Goal: Download file/media

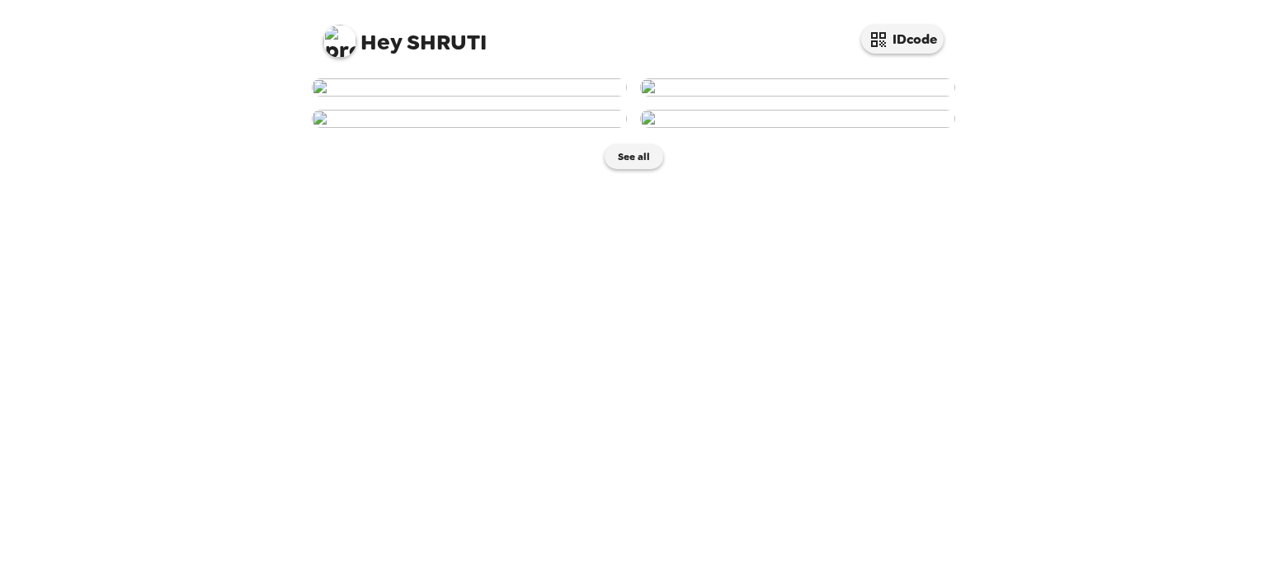
scroll to position [350, 0]
click at [623, 169] on button "See all" at bounding box center [633, 156] width 59 height 25
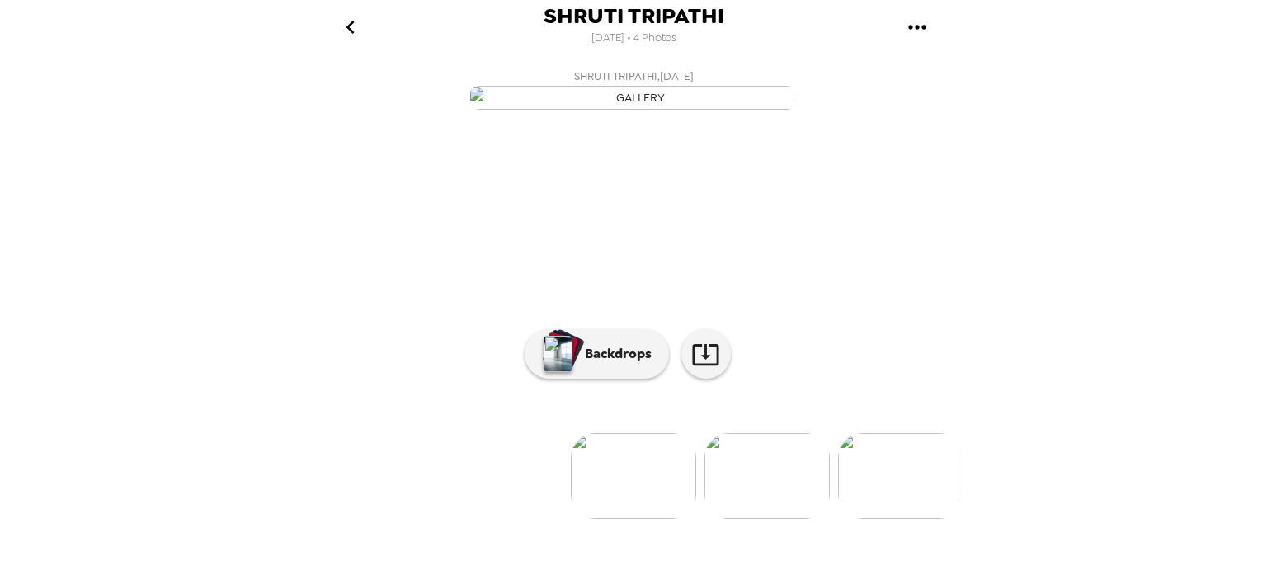
scroll to position [133, 0]
click at [604, 364] on p "Backdrops" at bounding box center [613, 354] width 75 height 20
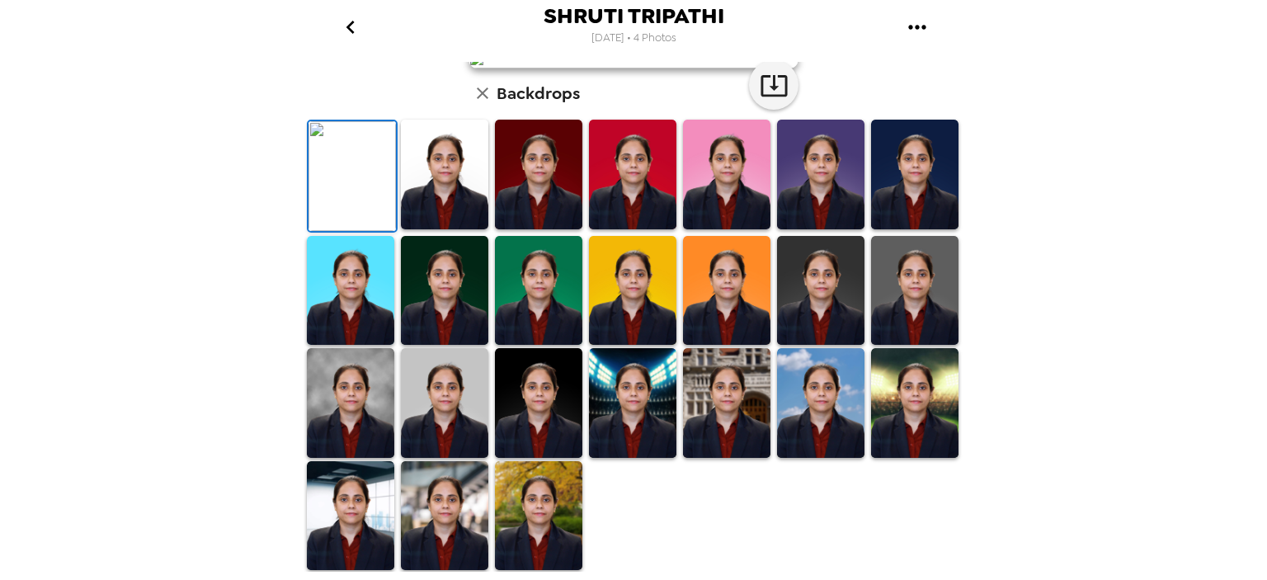
scroll to position [411, 0]
click at [553, 532] on img at bounding box center [538, 516] width 87 height 110
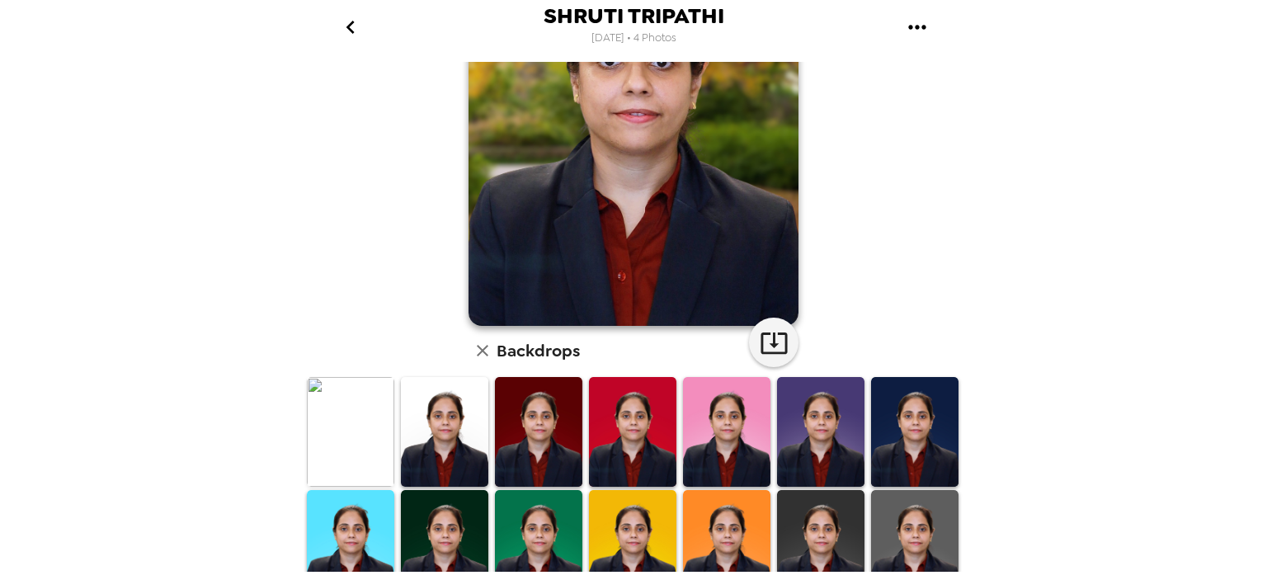
scroll to position [410, 0]
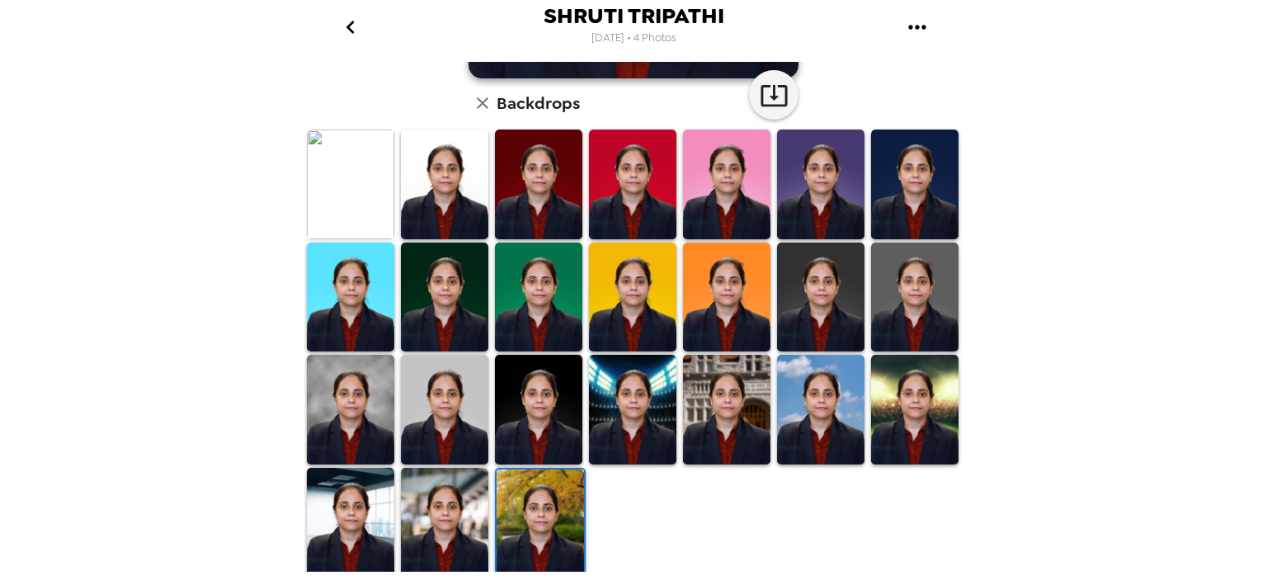
click at [465, 526] on img at bounding box center [444, 523] width 87 height 110
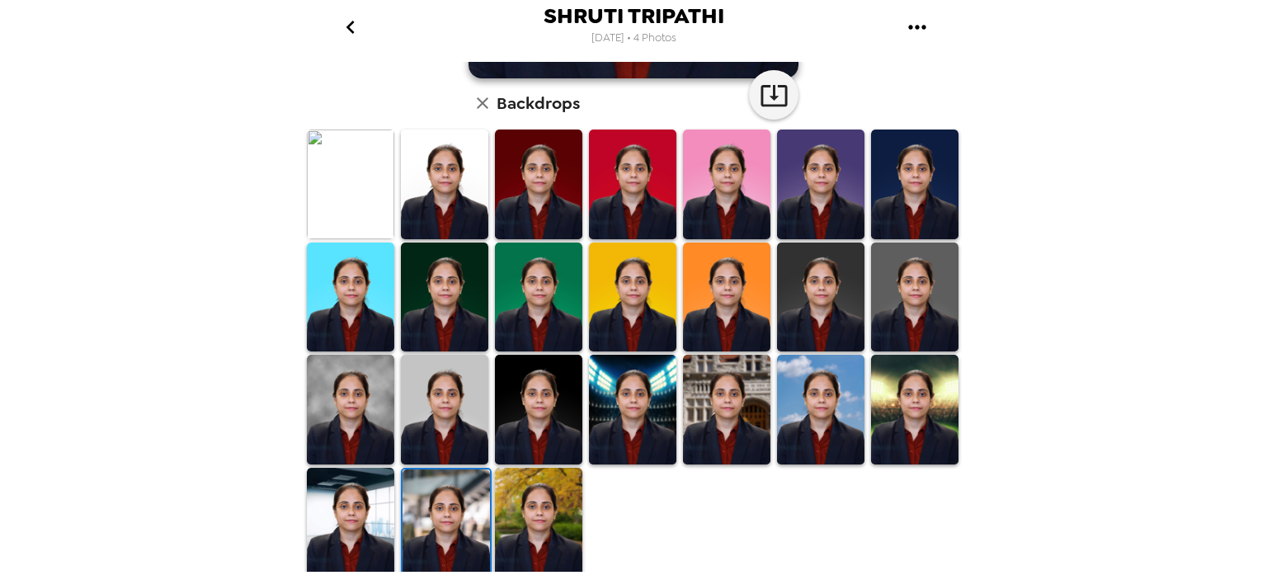
click at [708, 417] on img at bounding box center [726, 410] width 87 height 110
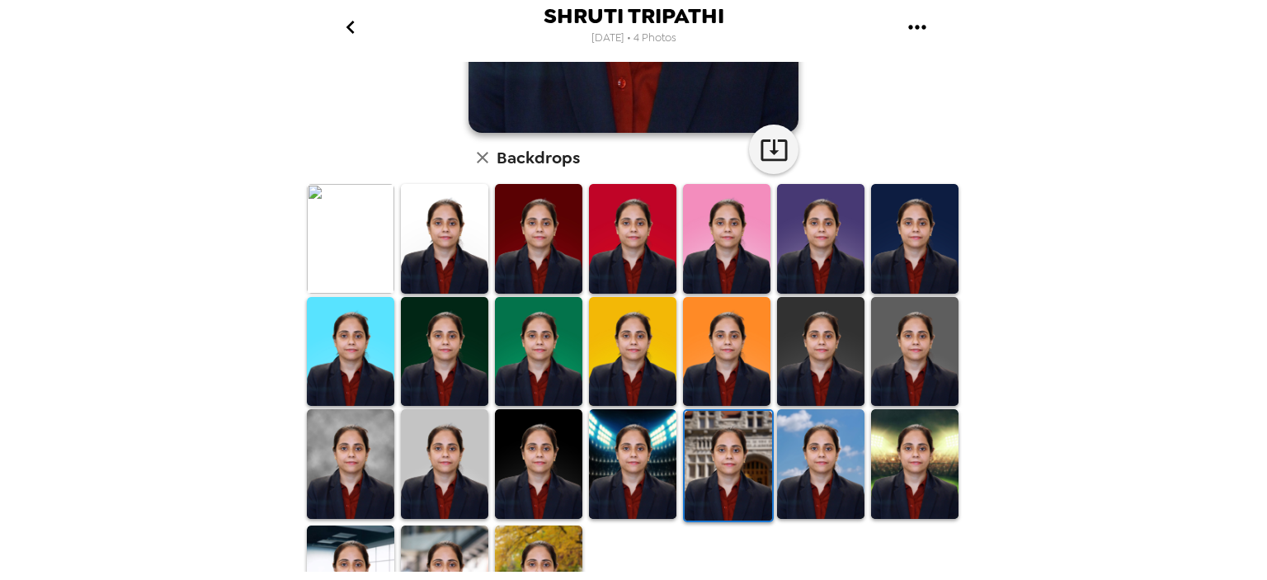
scroll to position [374, 0]
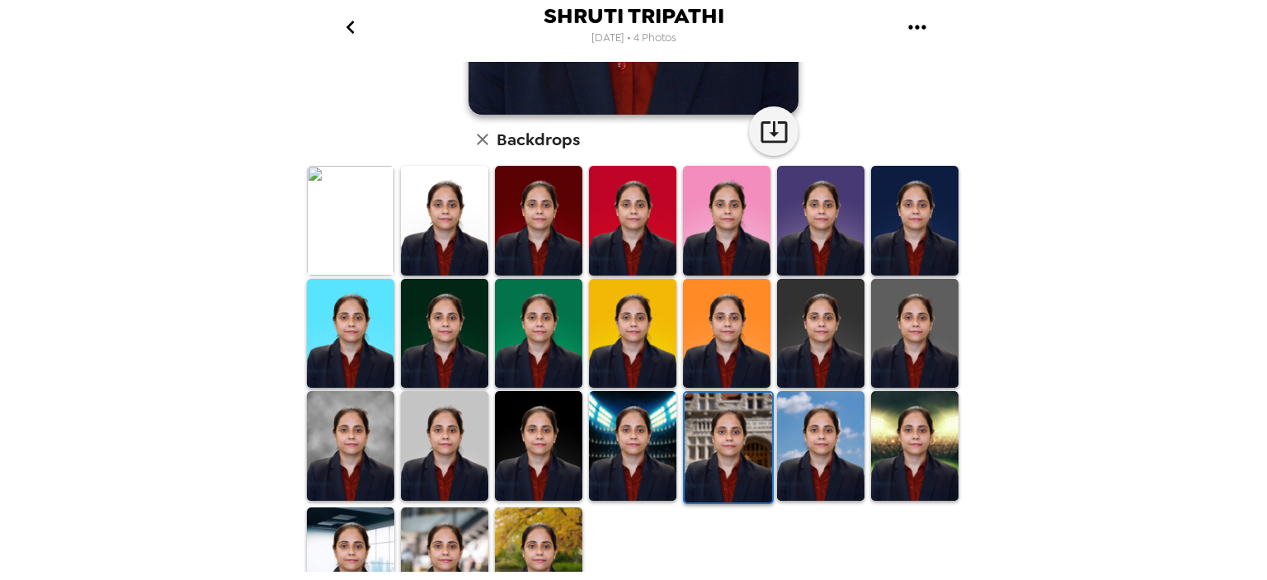
click at [747, 353] on img at bounding box center [726, 334] width 87 height 110
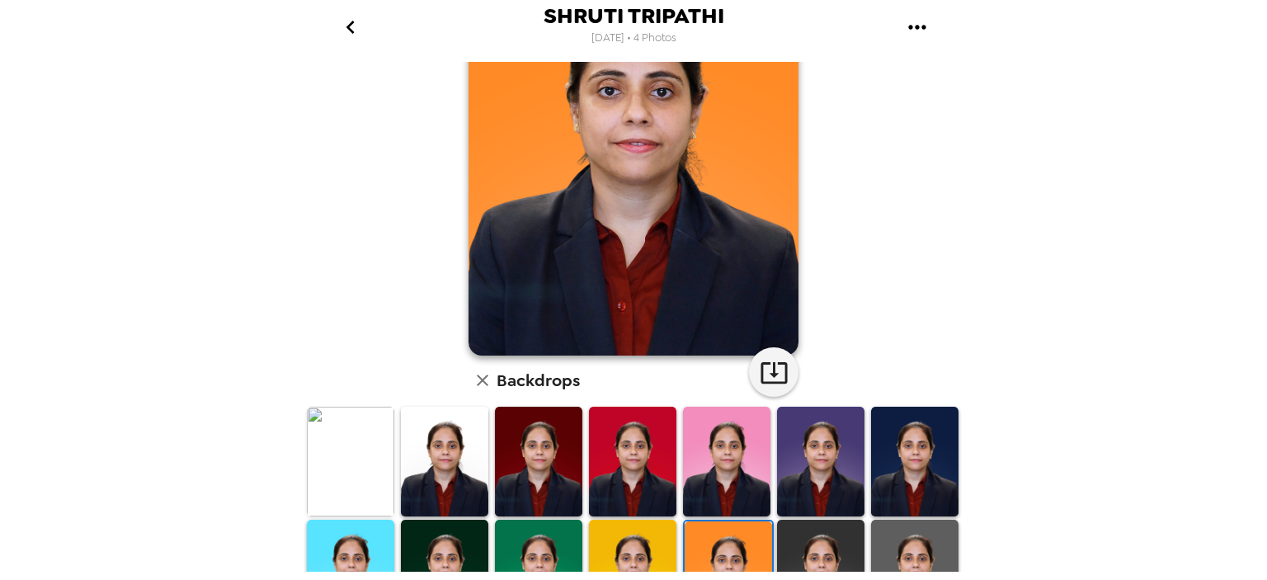
scroll to position [410, 0]
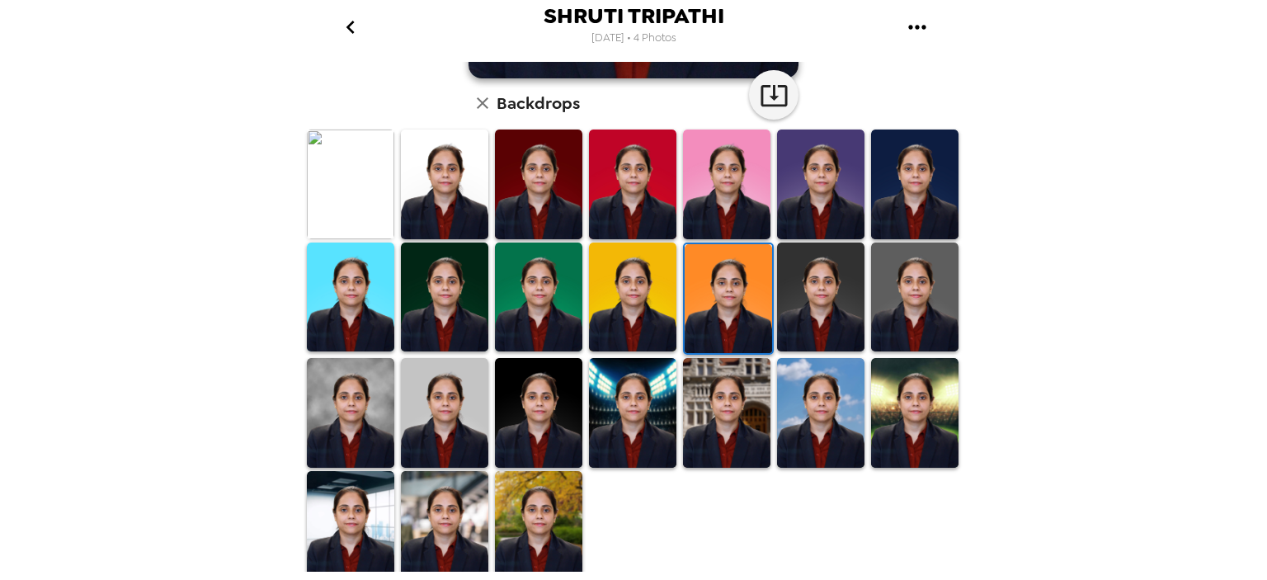
click at [893, 401] on img at bounding box center [914, 413] width 87 height 110
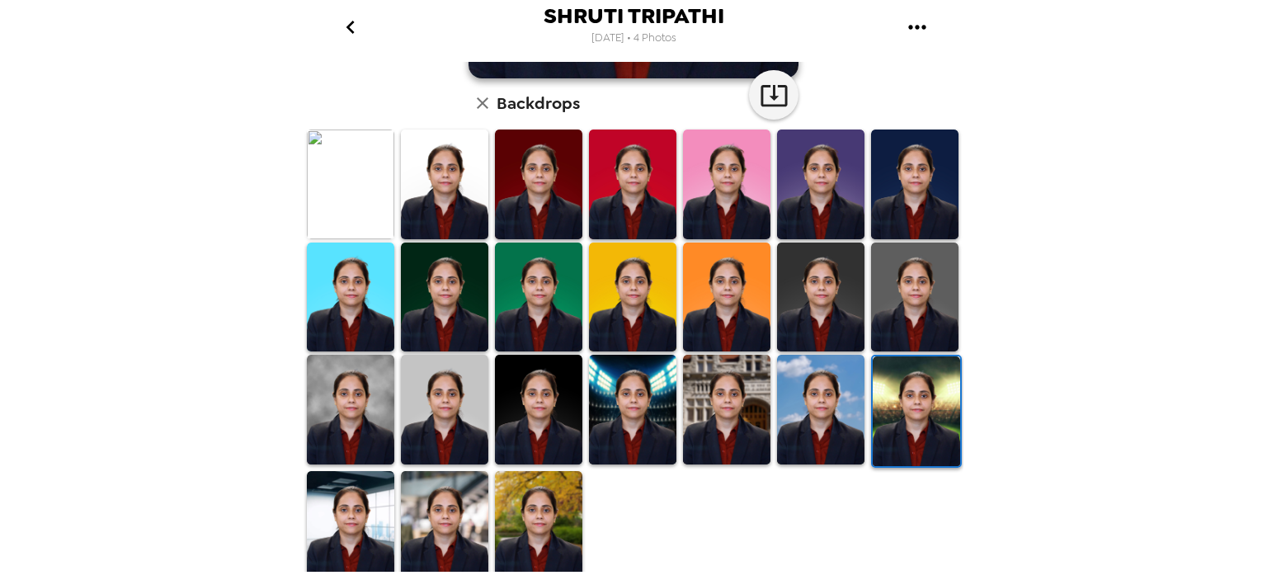
click at [906, 329] on img at bounding box center [914, 297] width 87 height 110
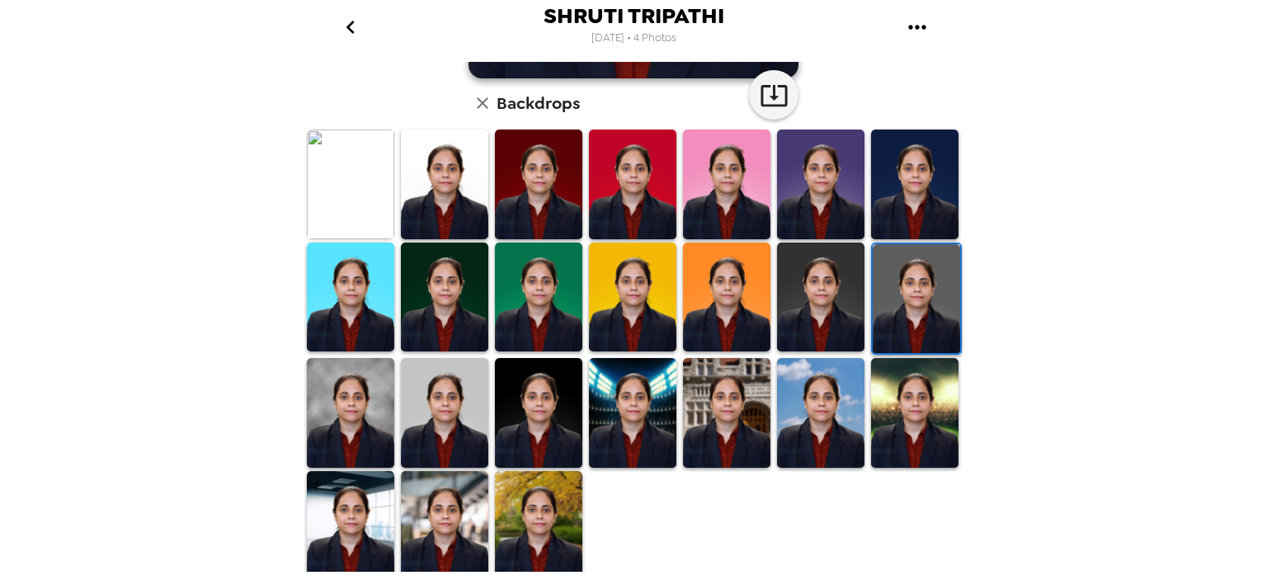
click at [343, 547] on img at bounding box center [350, 526] width 87 height 110
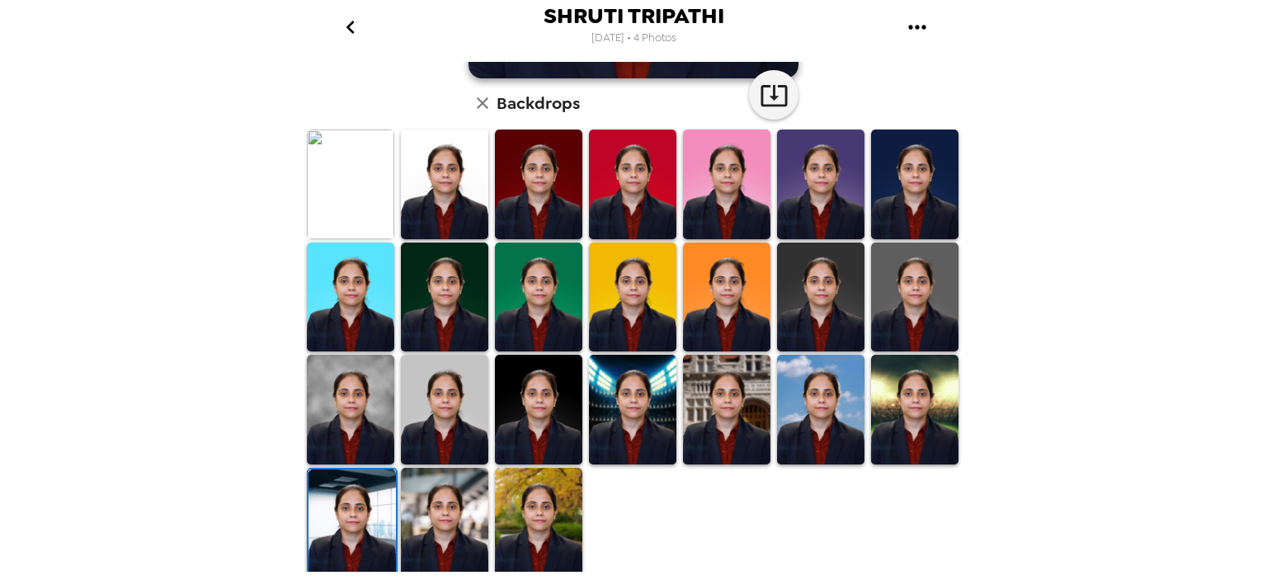
click at [533, 526] on img at bounding box center [538, 523] width 87 height 110
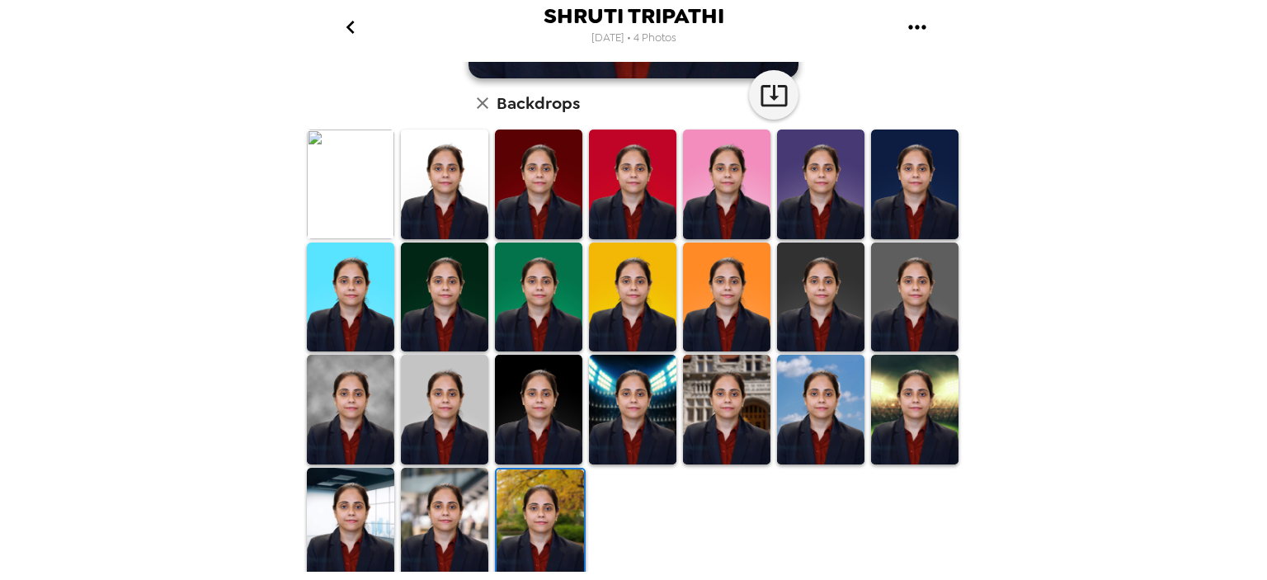
click at [719, 411] on img at bounding box center [726, 410] width 87 height 110
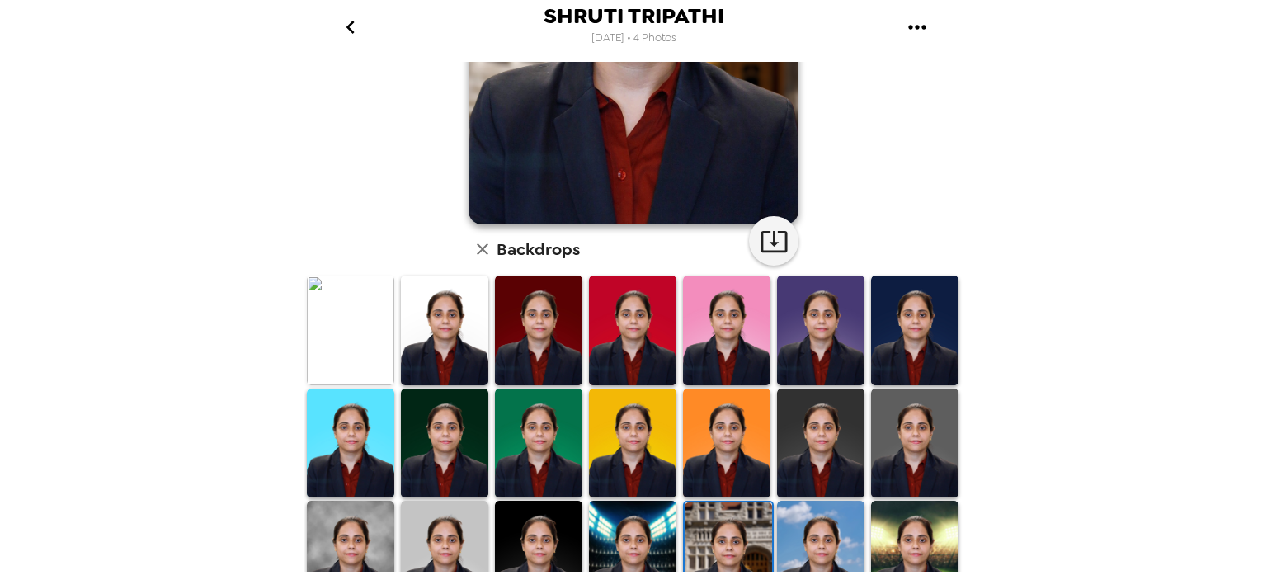
scroll to position [0, 0]
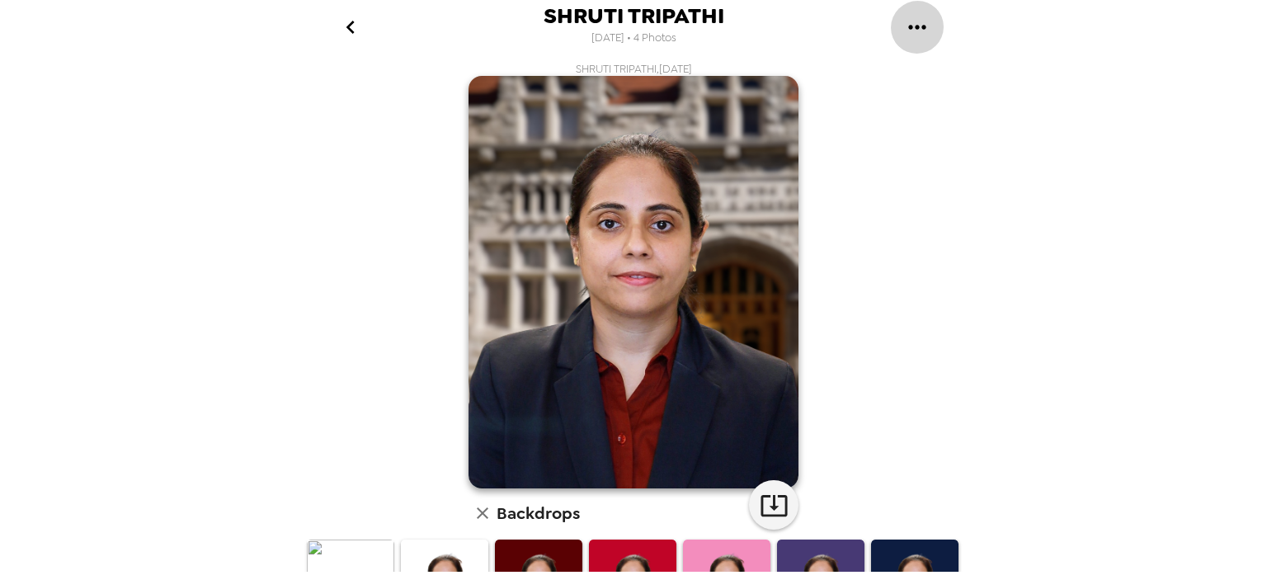
click at [907, 25] on icon "gallery menu" at bounding box center [917, 27] width 26 height 26
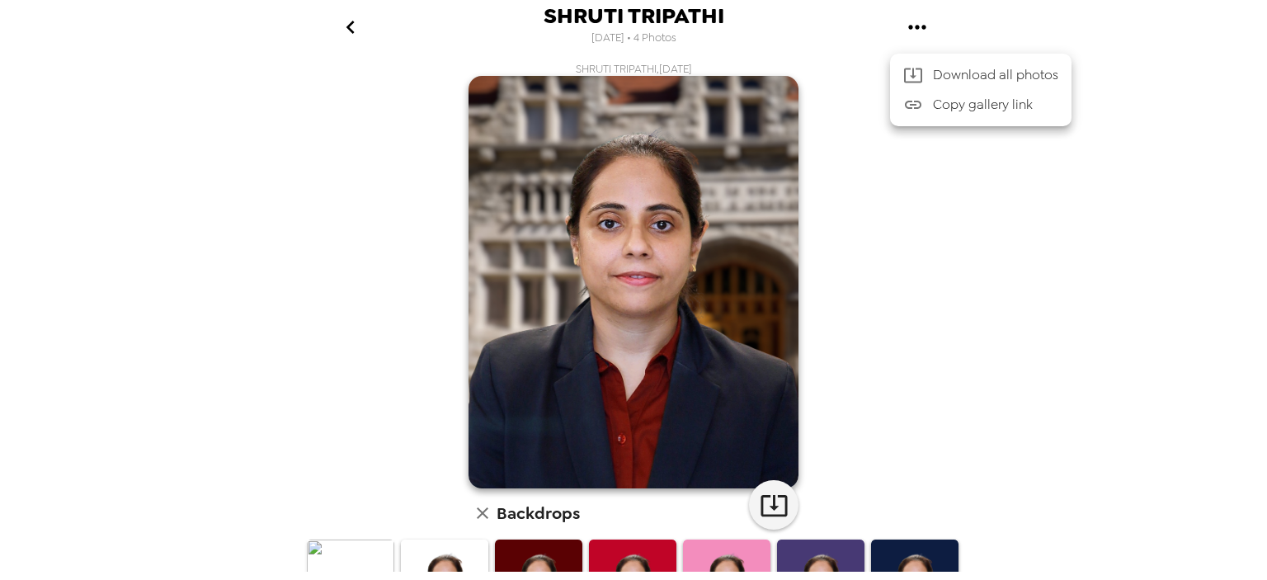
click at [949, 81] on span "Download all photos" at bounding box center [995, 75] width 125 height 20
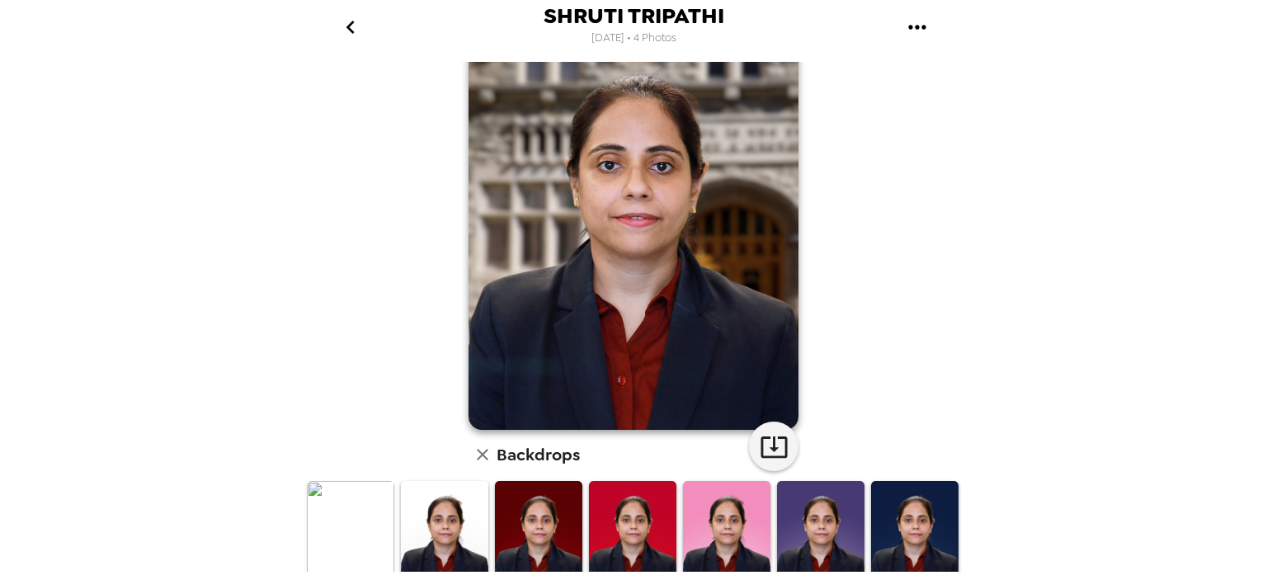
scroll to position [410, 0]
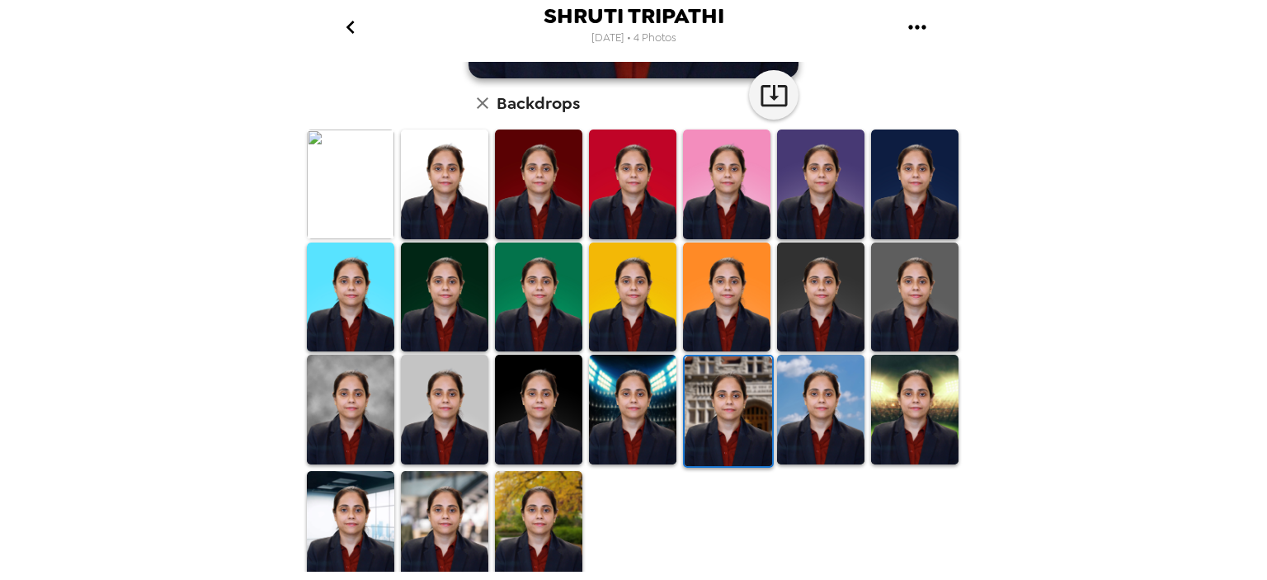
click at [531, 421] on img at bounding box center [538, 410] width 87 height 110
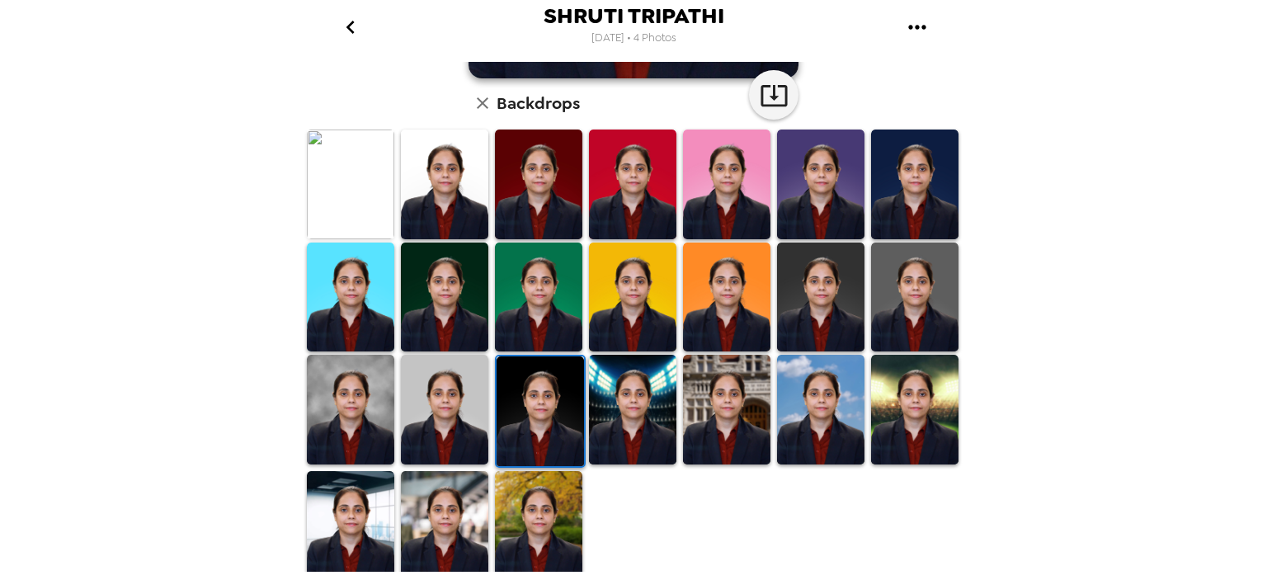
click at [425, 272] on img at bounding box center [444, 297] width 87 height 110
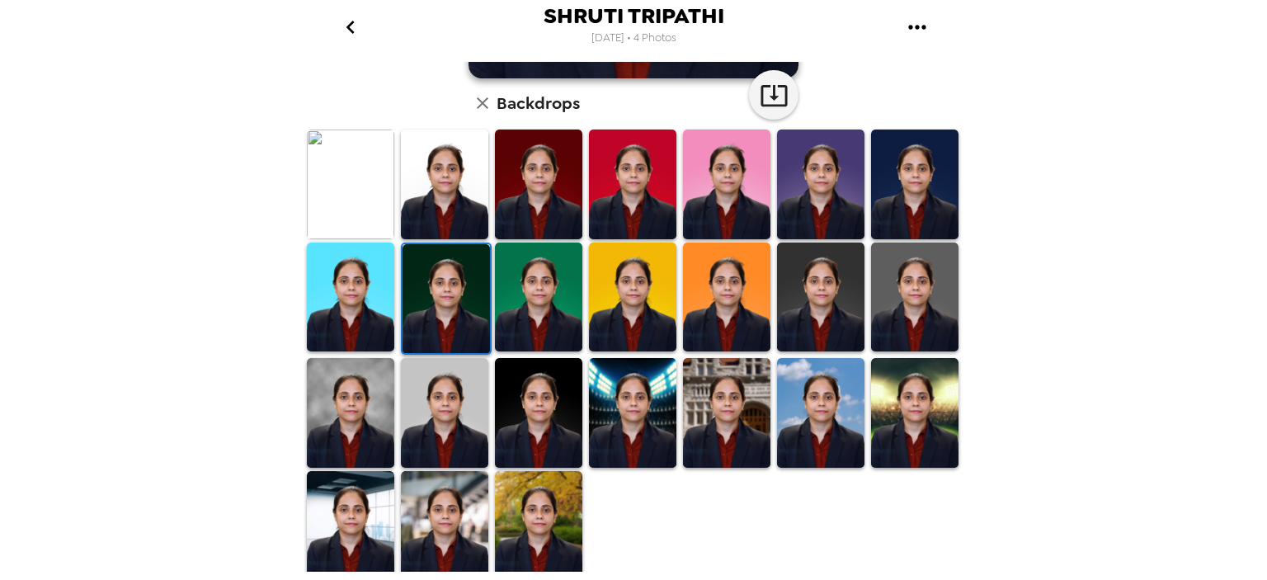
scroll to position [0, 0]
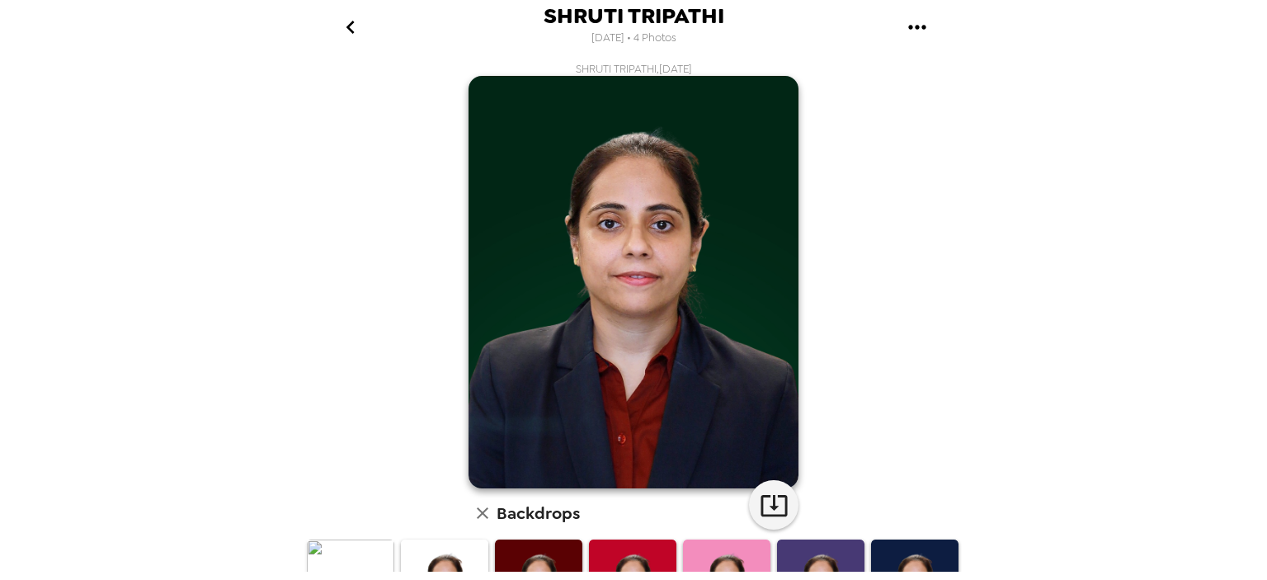
click at [475, 517] on icon "button" at bounding box center [482, 513] width 20 height 20
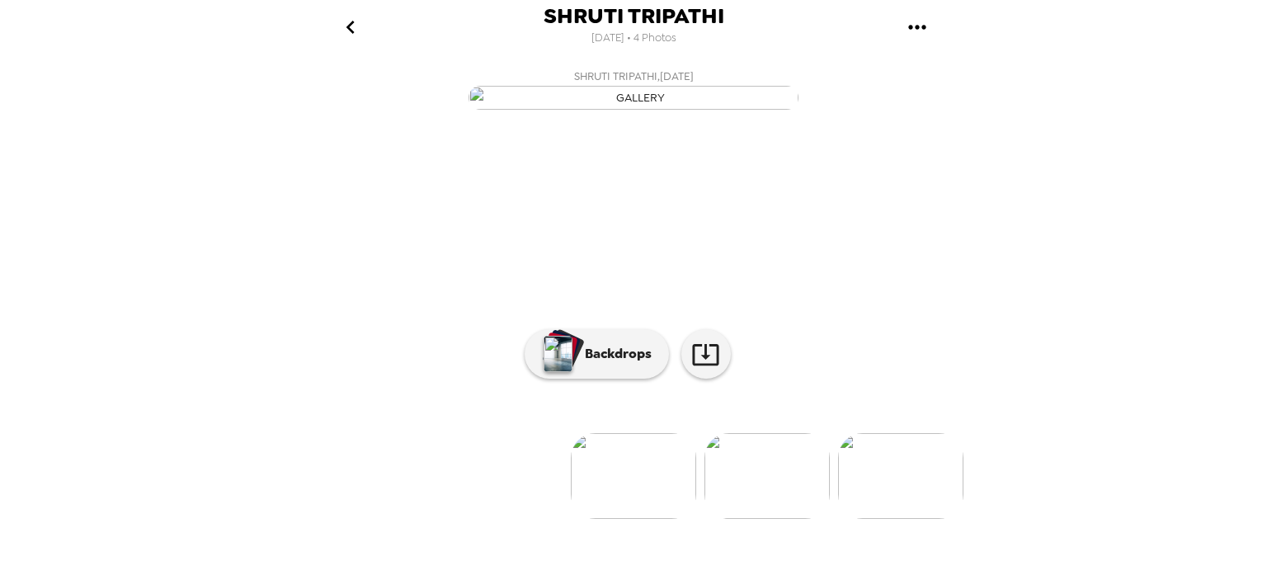
scroll to position [133, 0]
click at [931, 519] on img at bounding box center [900, 476] width 125 height 86
click at [671, 519] on img at bounding box center [635, 476] width 125 height 86
click at [659, 519] on img at bounding box center [635, 476] width 125 height 86
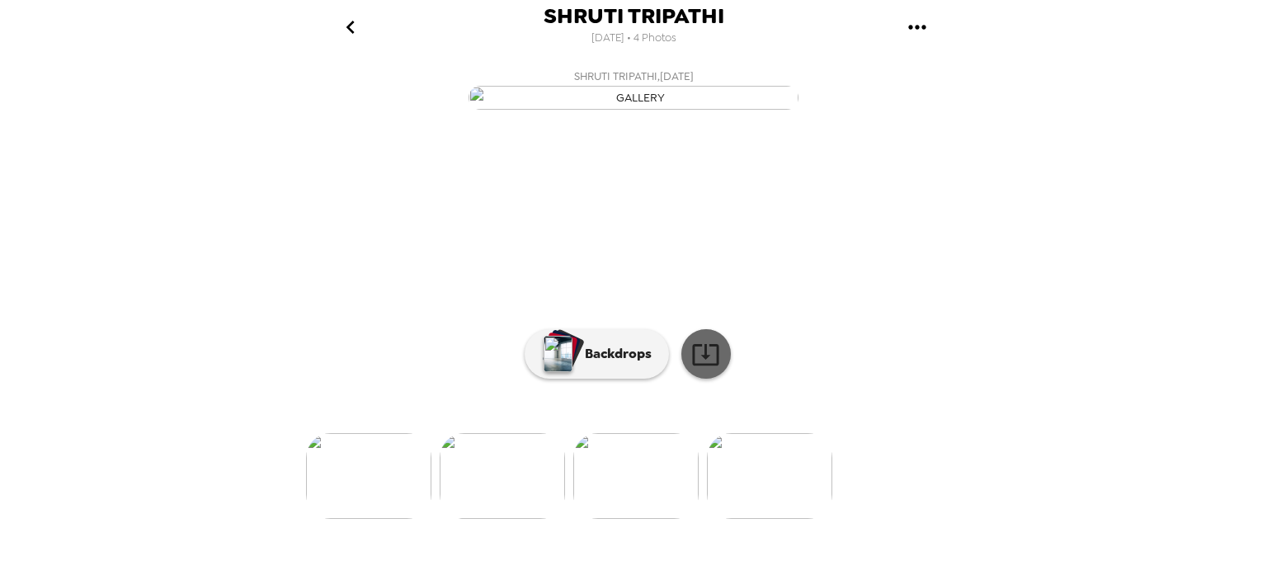
click at [693, 369] on icon at bounding box center [705, 354] width 29 height 29
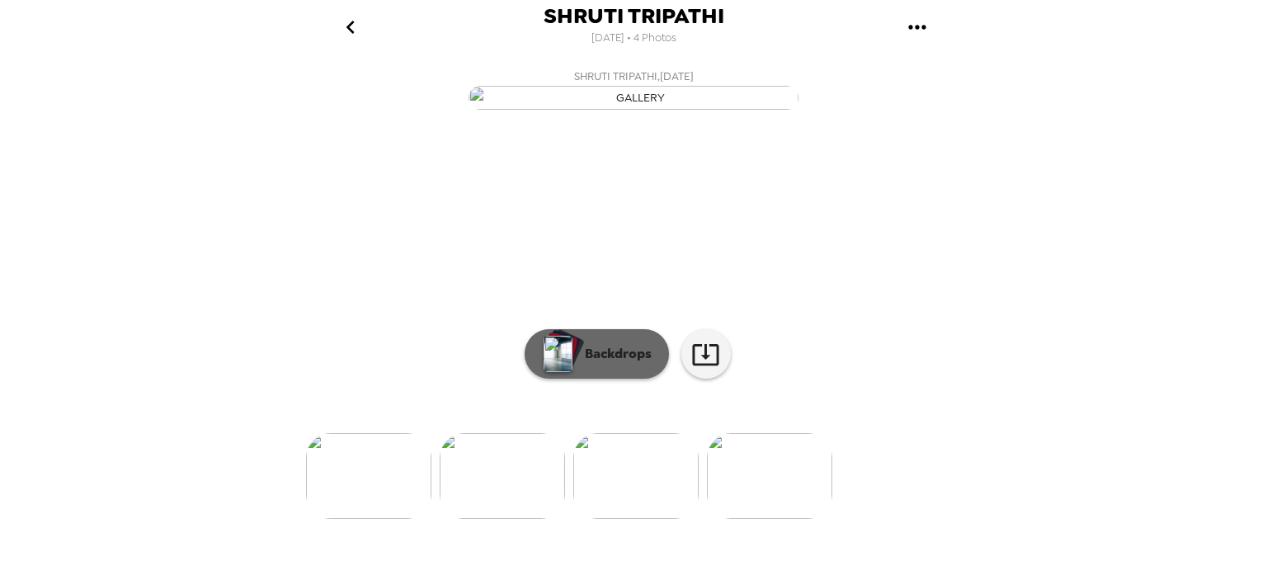
click at [610, 364] on p "Backdrops" at bounding box center [613, 354] width 75 height 20
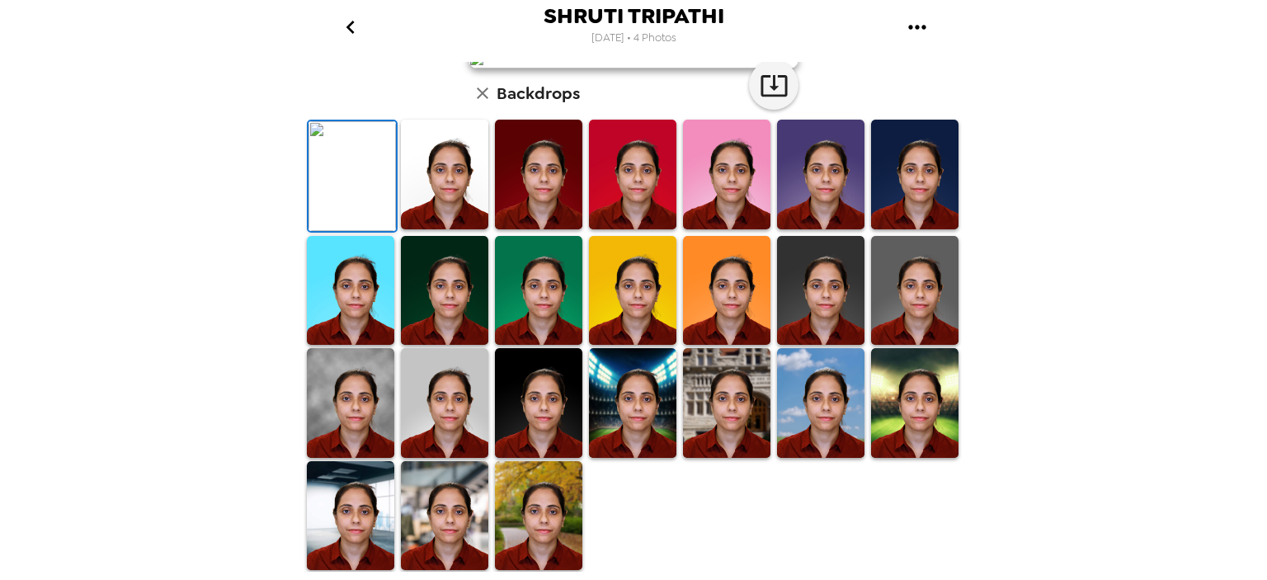
scroll to position [0, 0]
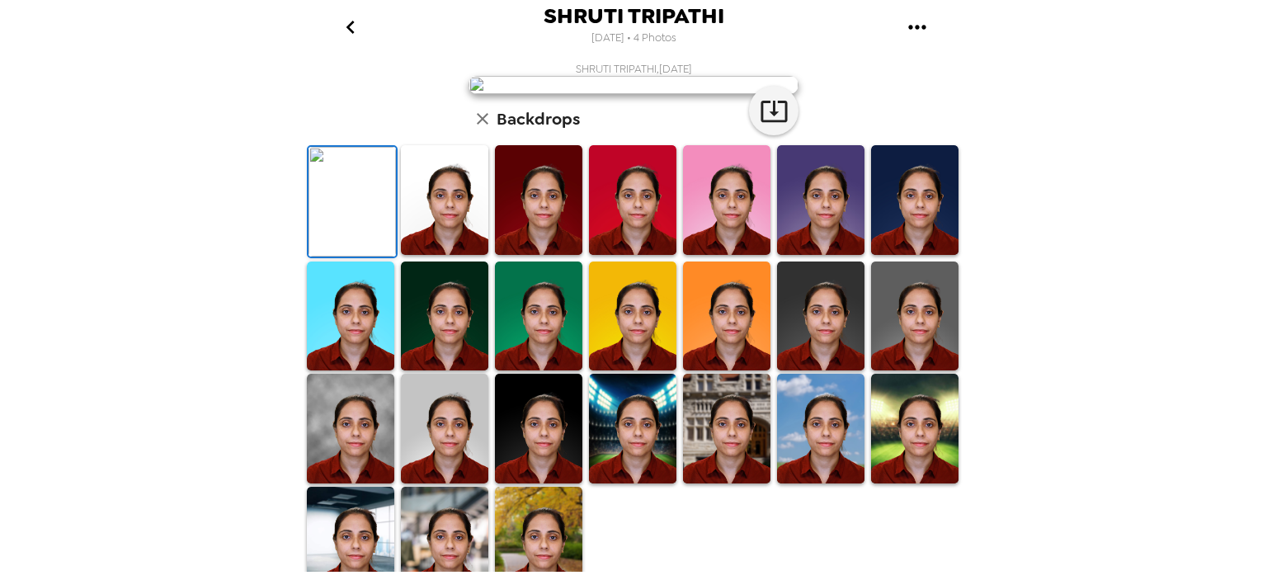
click at [918, 35] on icon "gallery menu" at bounding box center [917, 27] width 26 height 26
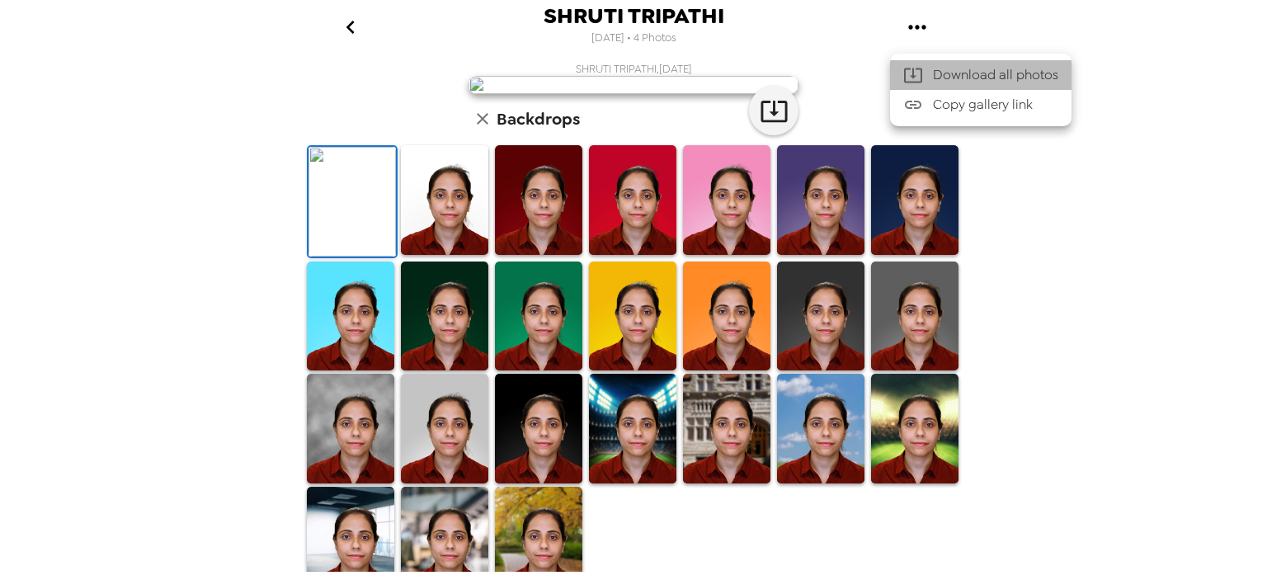
click at [956, 71] on span "Download all photos" at bounding box center [995, 75] width 125 height 20
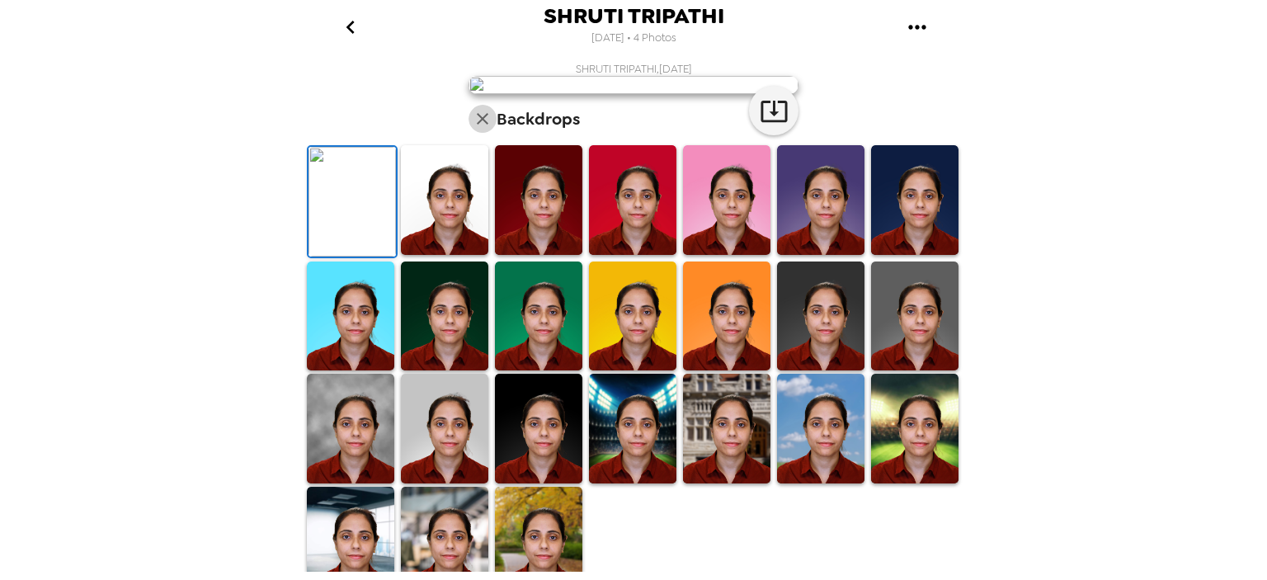
click at [475, 129] on icon "button" at bounding box center [482, 119] width 20 height 20
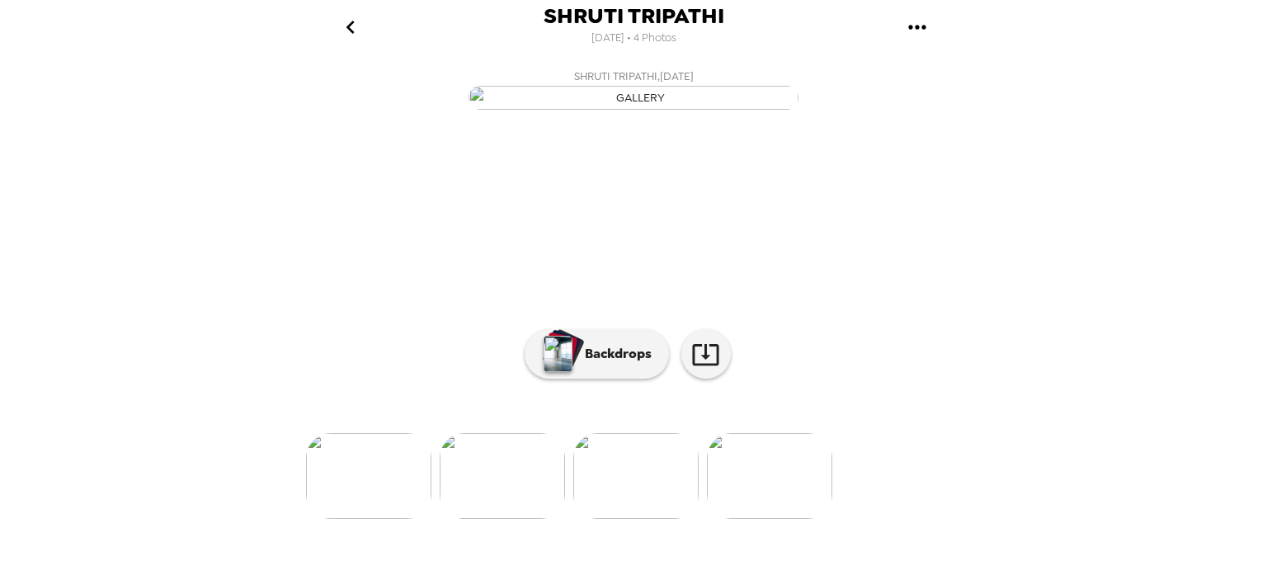
scroll to position [133, 0]
click at [625, 364] on p "Backdrops" at bounding box center [613, 354] width 75 height 20
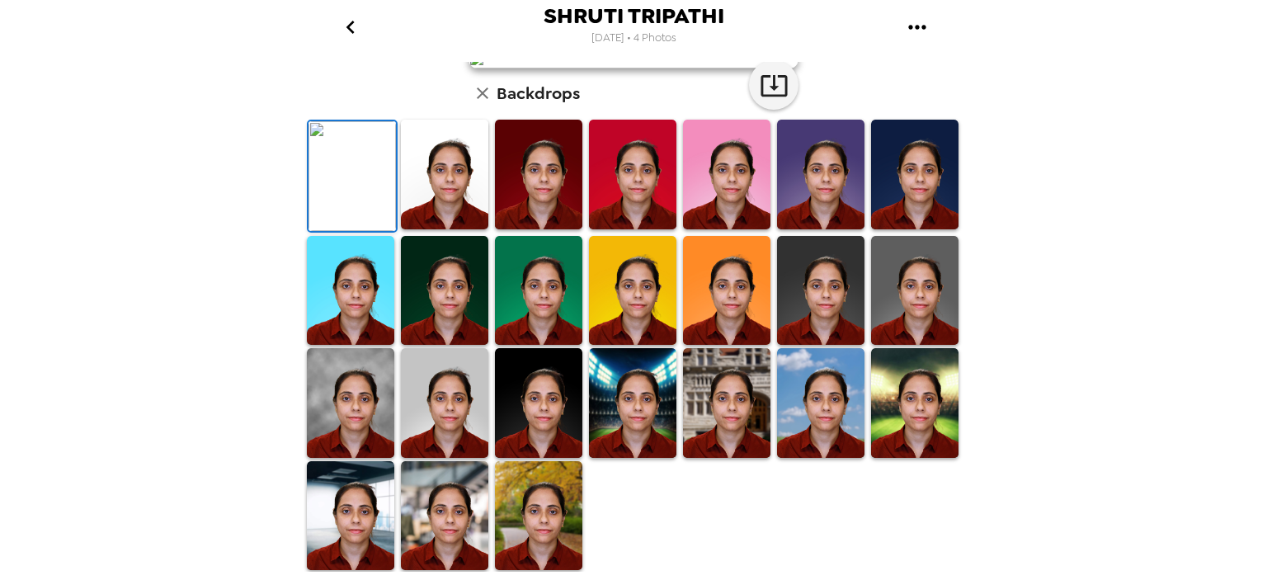
scroll to position [344, 0]
click at [357, 221] on img at bounding box center [351, 176] width 87 height 110
click at [442, 220] on img at bounding box center [444, 175] width 87 height 110
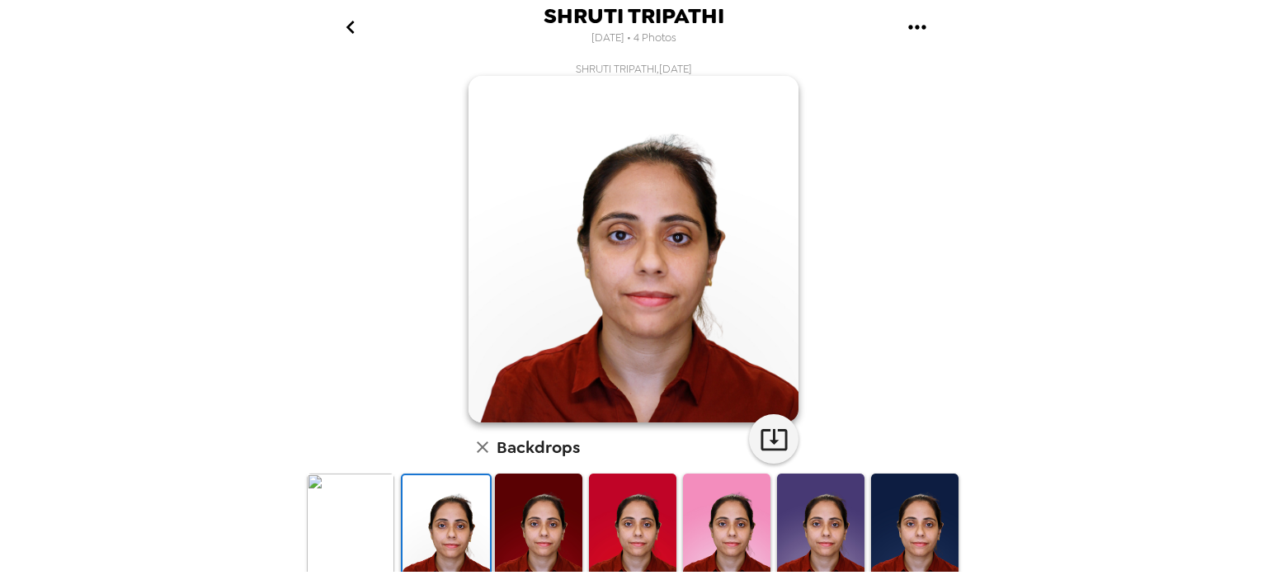
scroll to position [344, 0]
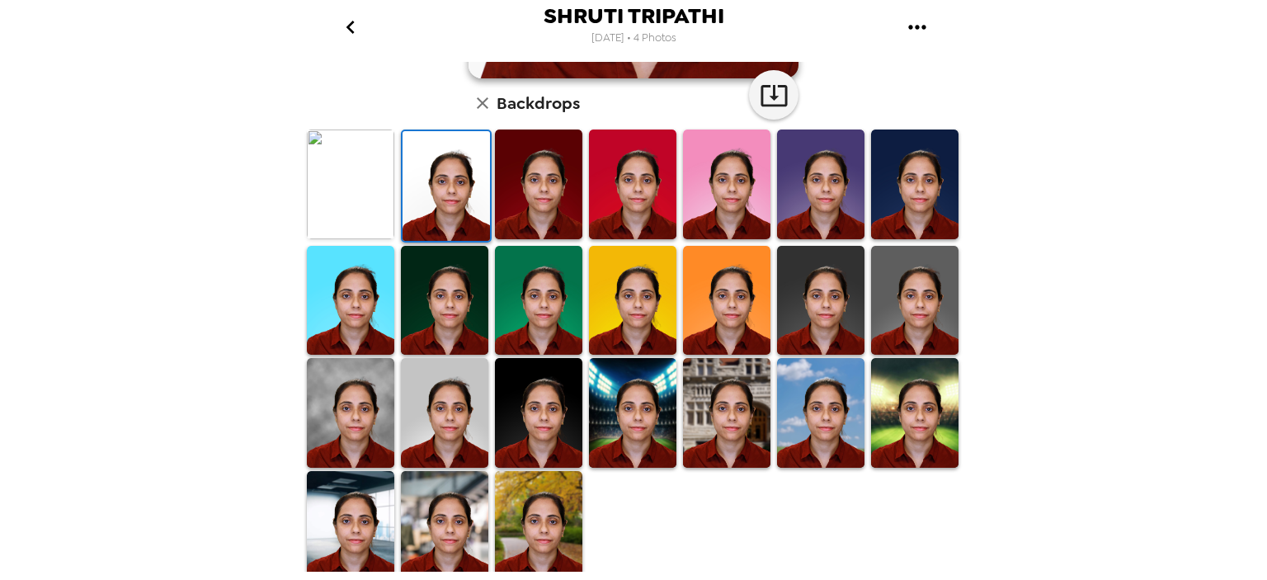
click at [697, 405] on img at bounding box center [726, 413] width 87 height 110
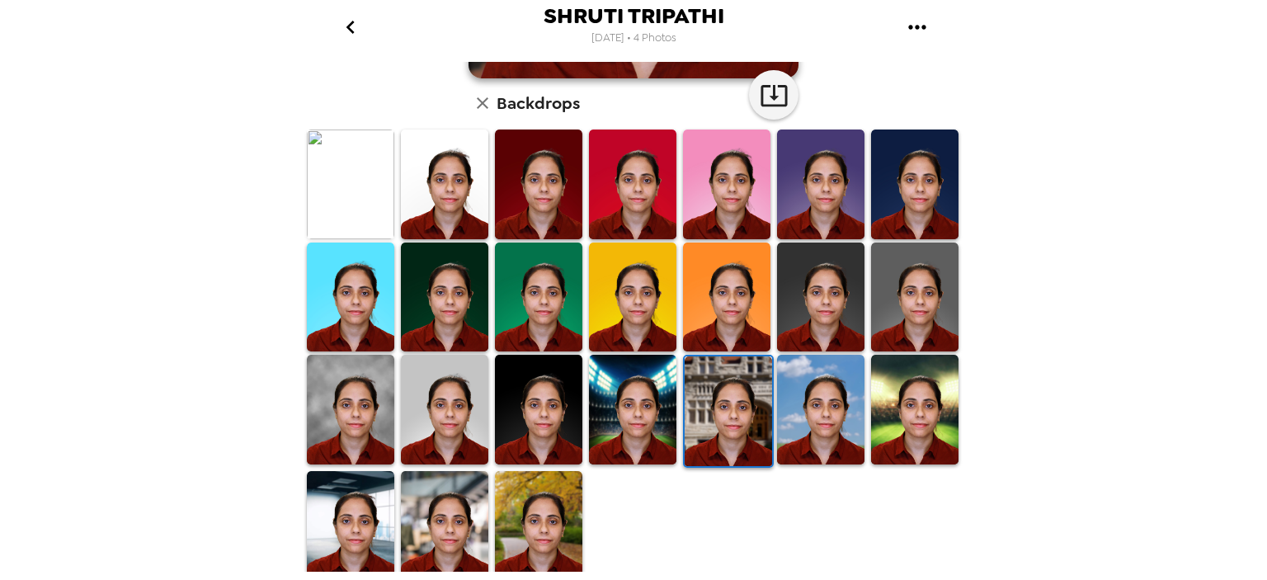
click at [458, 527] on img at bounding box center [444, 526] width 87 height 110
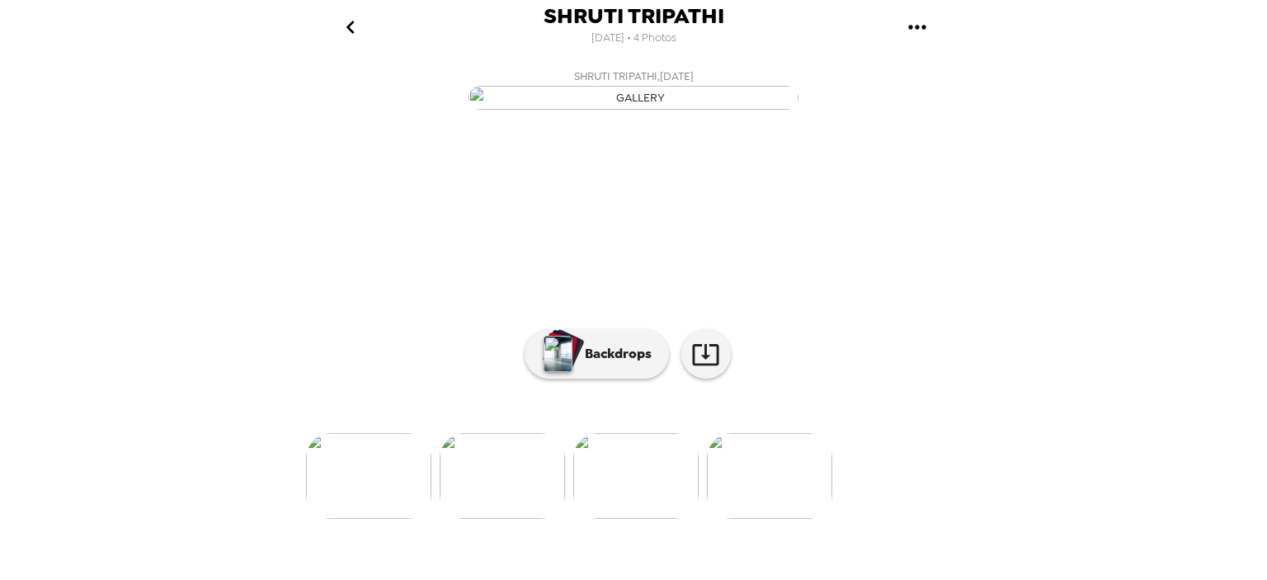
scroll to position [133, 0]
click at [562, 372] on img "button" at bounding box center [557, 354] width 29 height 36
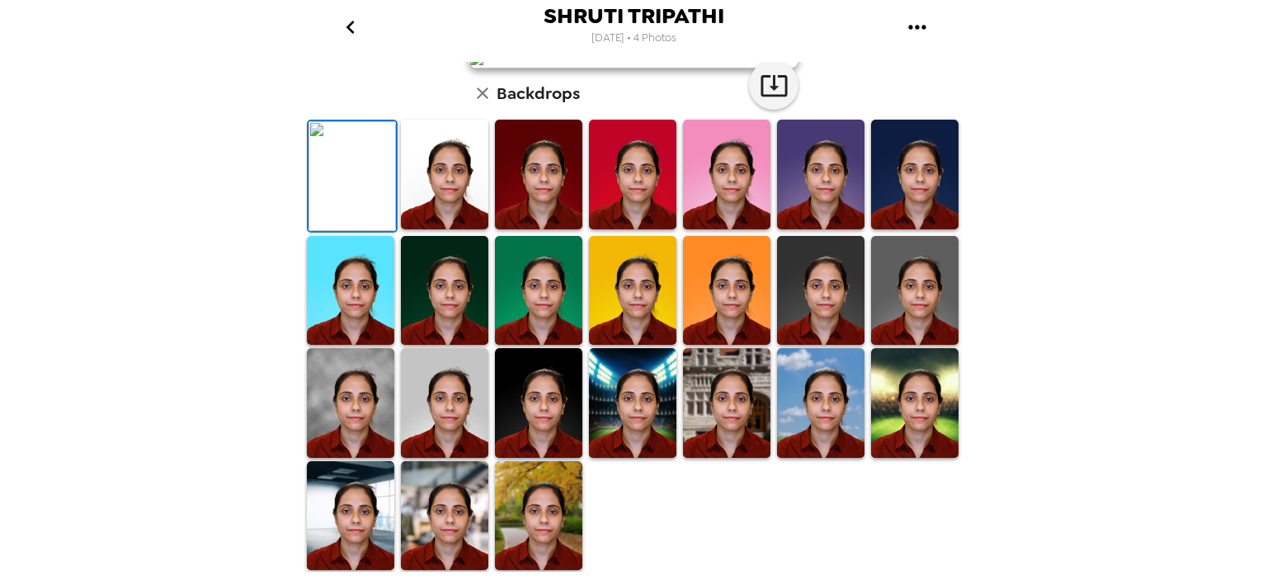
scroll to position [0, 0]
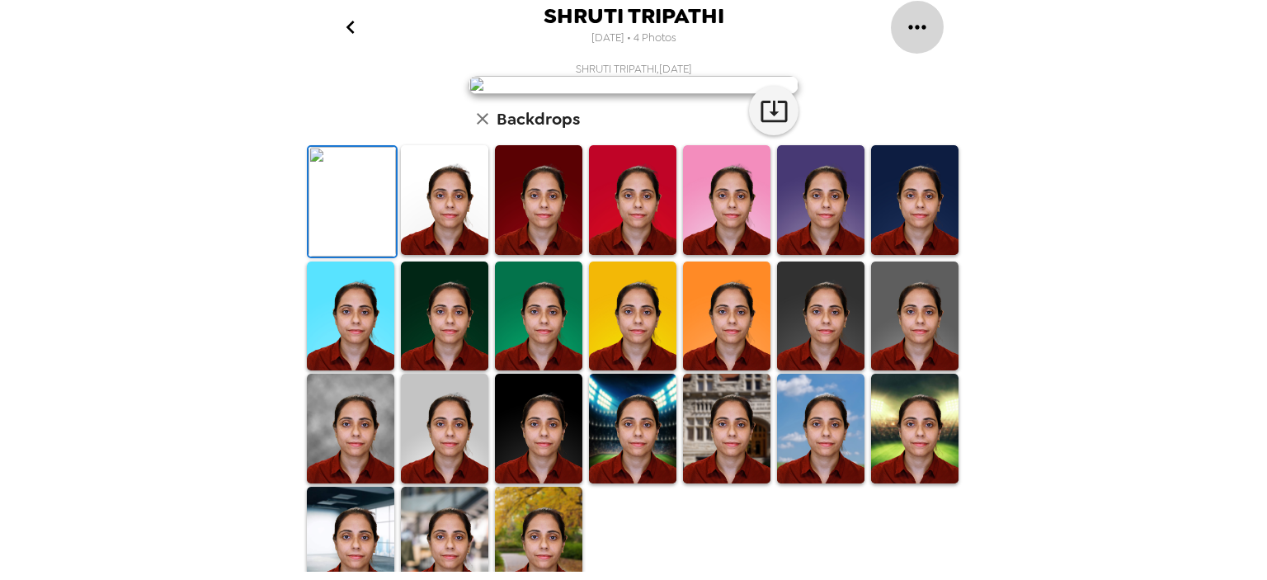
click at [913, 22] on icon "gallery menu" at bounding box center [917, 27] width 26 height 26
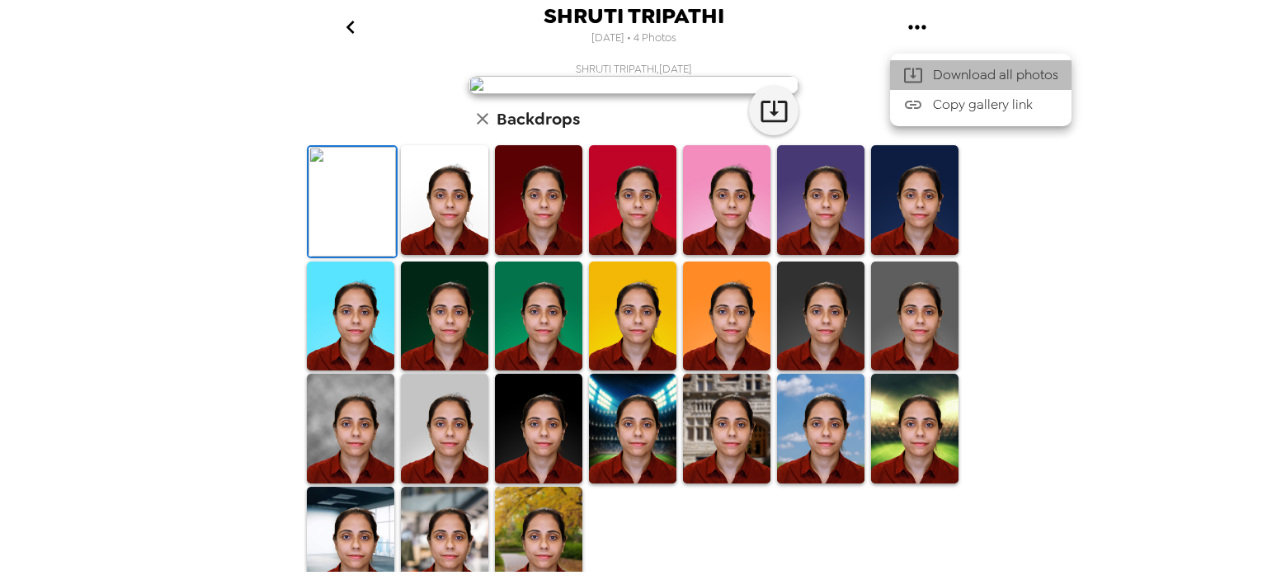
click at [944, 74] on span "Download all photos" at bounding box center [995, 75] width 125 height 20
